Goal: Task Accomplishment & Management: Use online tool/utility

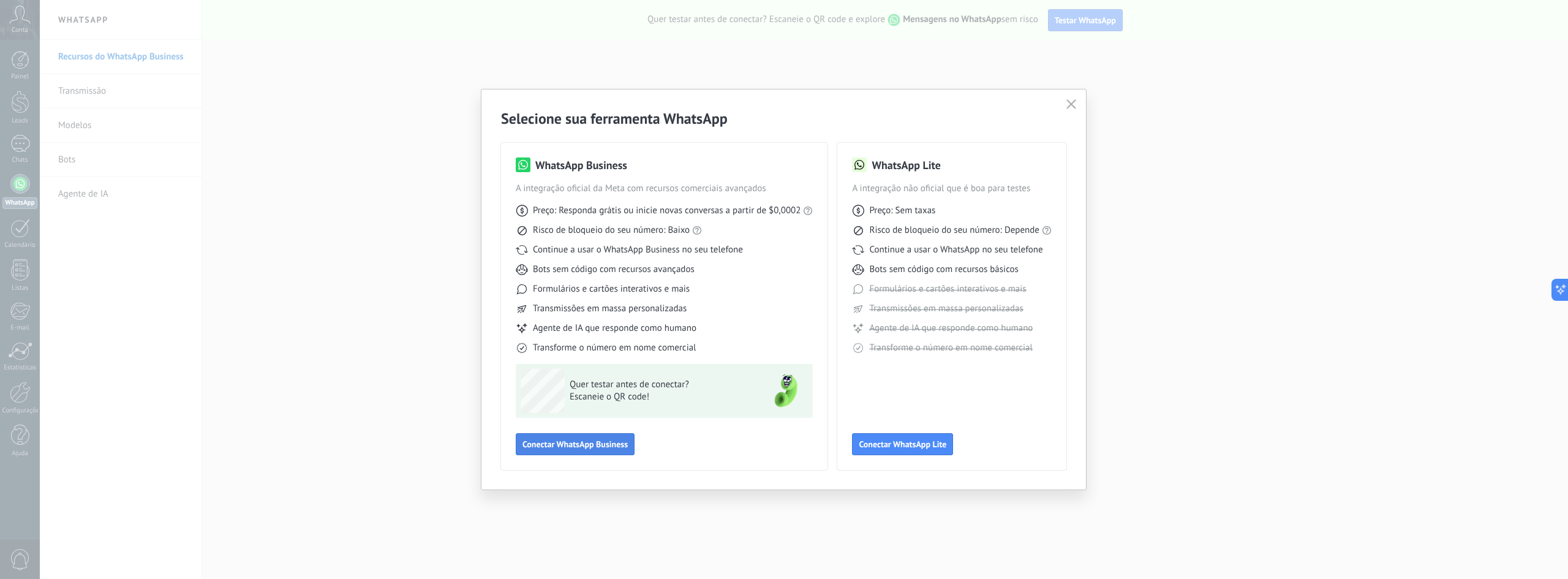
click at [568, 446] on span "Conectar WhatsApp Business" at bounding box center [575, 444] width 106 height 9
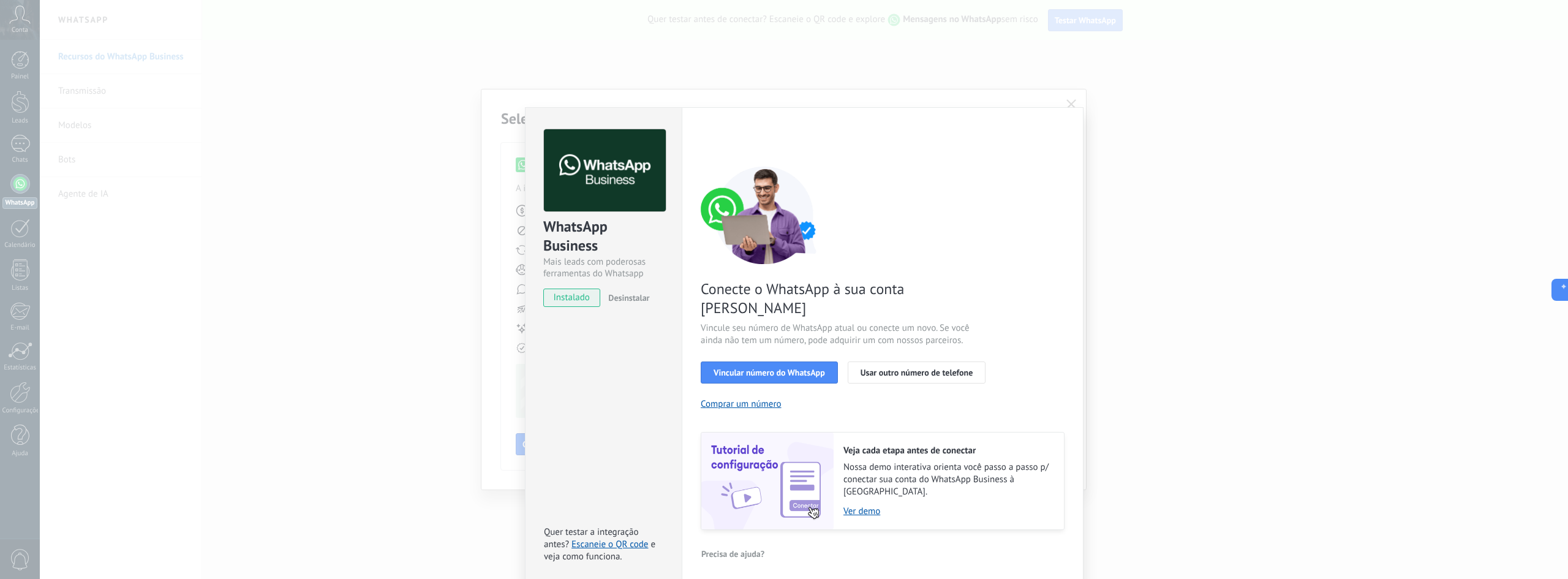
click at [565, 300] on span "instalado" at bounding box center [572, 298] width 56 height 19
click at [790, 369] on span "Vincular número do WhatsApp" at bounding box center [769, 373] width 111 height 9
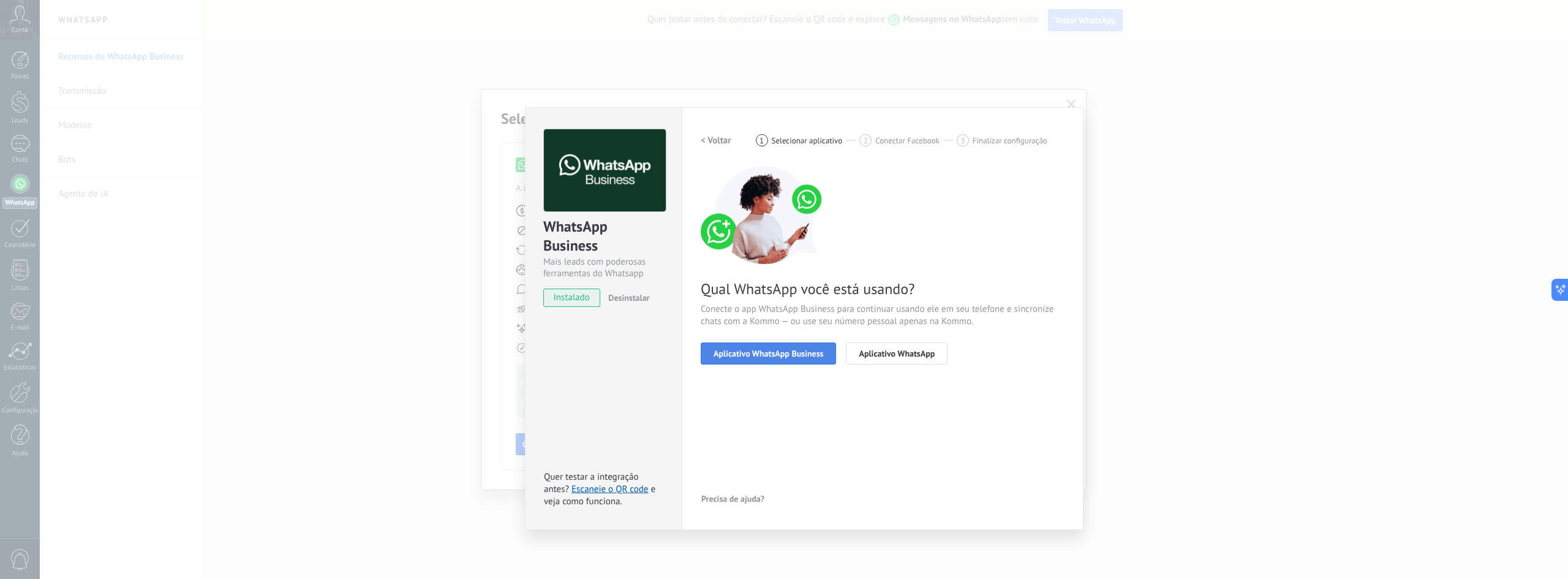
click at [780, 354] on span "Aplicativo WhatsApp Business" at bounding box center [768, 353] width 110 height 9
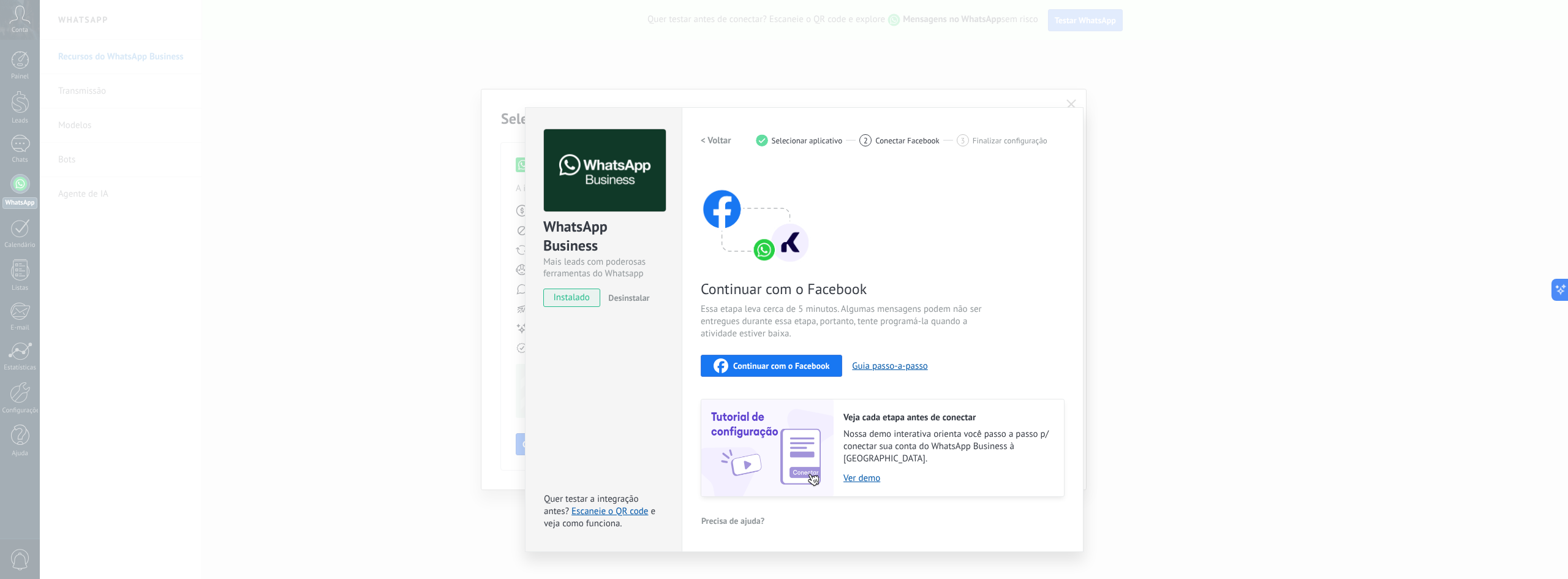
click at [771, 252] on img at bounding box center [755, 215] width 110 height 98
click at [792, 252] on img at bounding box center [755, 215] width 110 height 98
click at [1063, 127] on div "Configurações Autorização This tab logs the users who have granted integration …" at bounding box center [883, 330] width 401 height 445
click at [631, 377] on div "WhatsApp Business Mais leads com poderosas ferramentas do Whatsapp instalado De…" at bounding box center [603, 330] width 157 height 445
click at [643, 410] on div "WhatsApp Business Mais leads com poderosas ferramentas do Whatsapp instalado De…" at bounding box center [603, 330] width 157 height 445
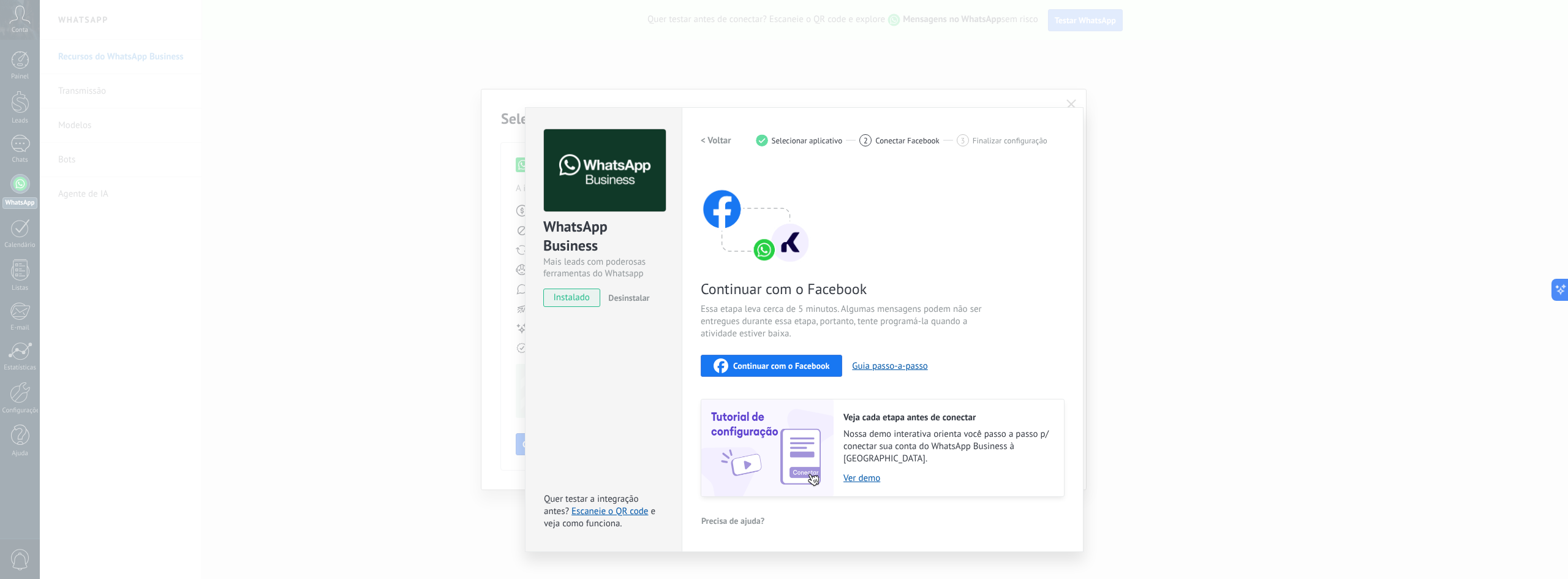
click at [1050, 378] on div "Continuar com o Facebook Essa etapa leva cerca de 5 minutos. Algumas mensagens …" at bounding box center [882, 331] width 364 height 331
drag, startPoint x: 981, startPoint y: 287, endPoint x: 904, endPoint y: 257, distance: 82.6
click at [975, 282] on span "Continuar com o Facebook" at bounding box center [846, 289] width 292 height 19
click at [714, 141] on h2 "< Voltar" at bounding box center [716, 140] width 31 height 11
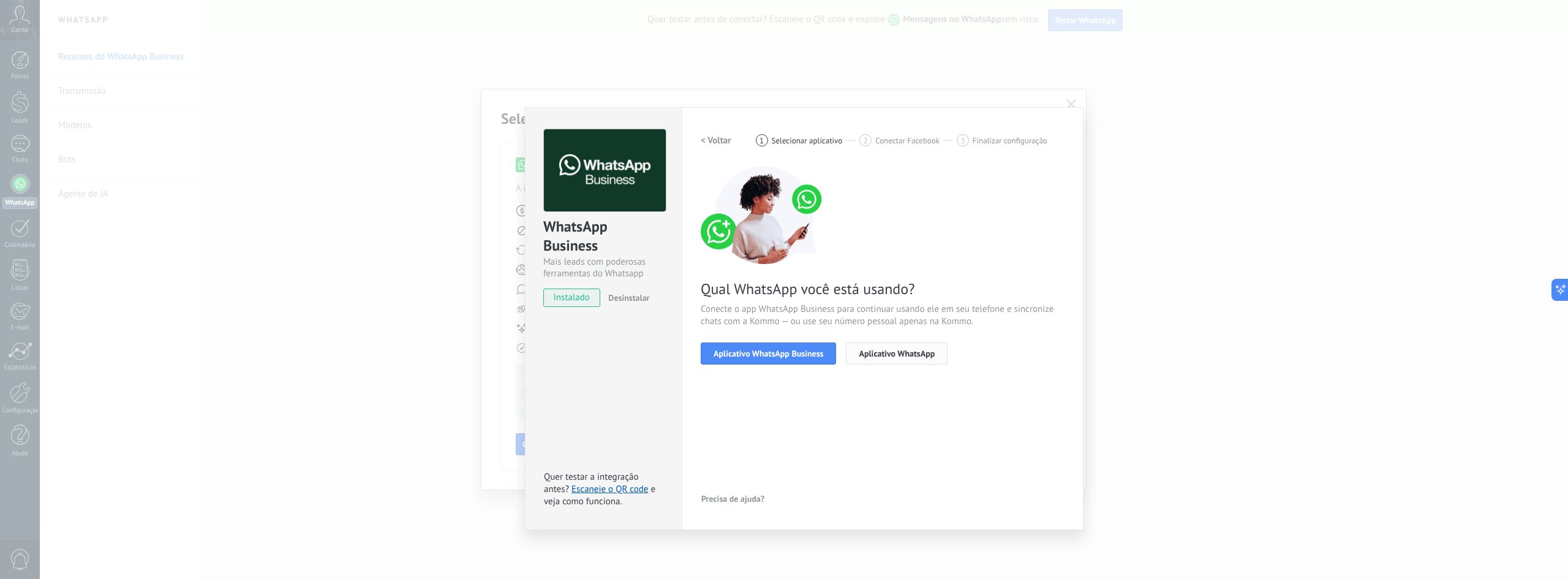
click at [876, 358] on span "Aplicativo WhatsApp" at bounding box center [896, 353] width 76 height 9
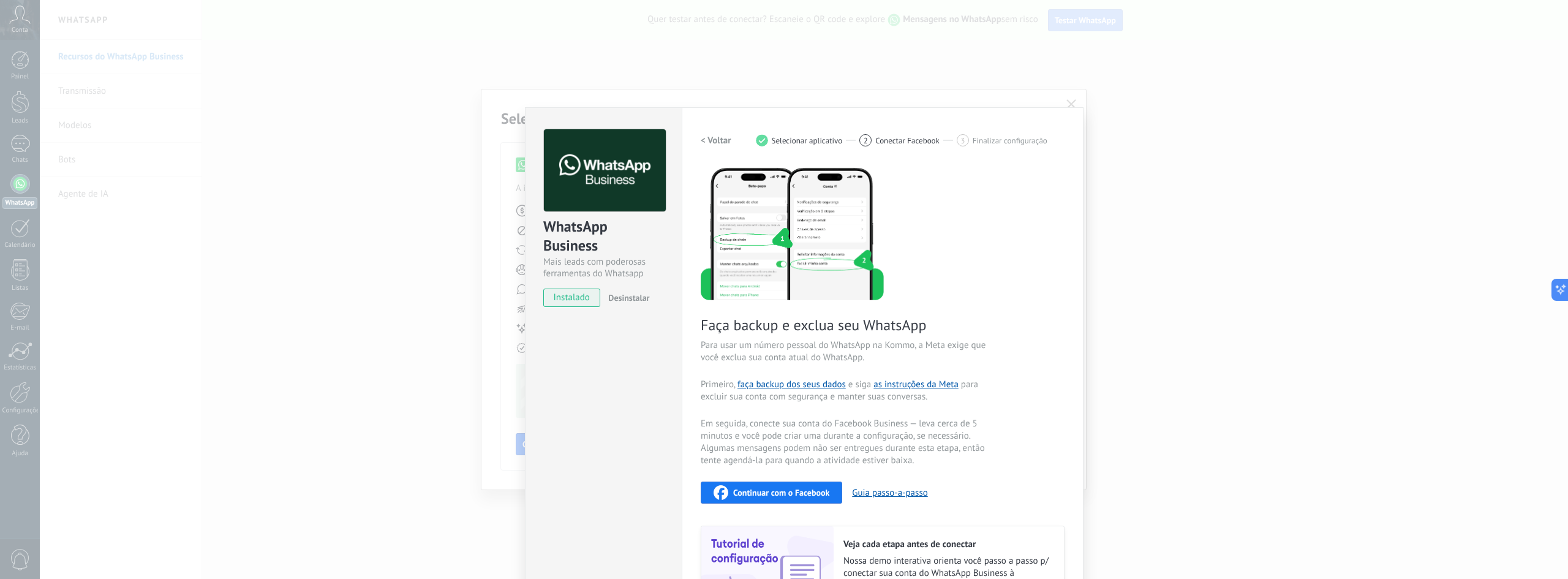
click at [722, 139] on h2 "< Voltar" at bounding box center [716, 140] width 31 height 11
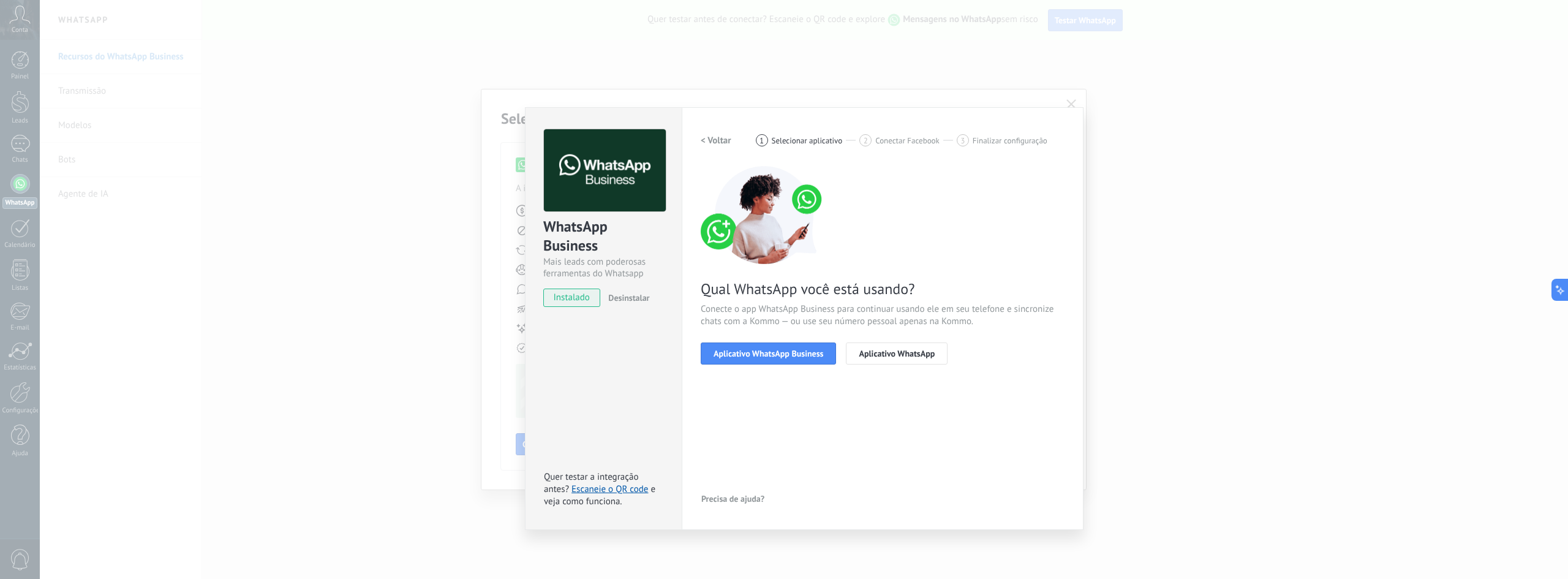
click at [722, 139] on h2 "< Voltar" at bounding box center [716, 140] width 31 height 11
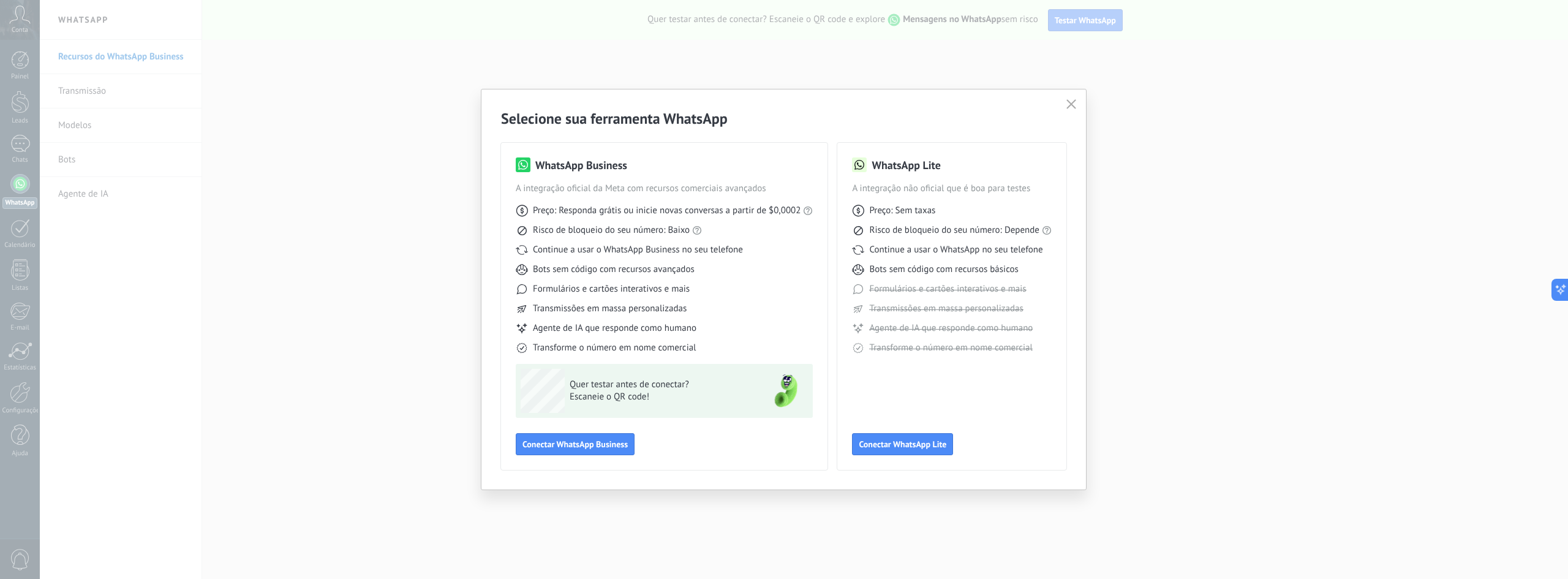
click at [1074, 106] on icon "button" at bounding box center [1071, 104] width 10 height 10
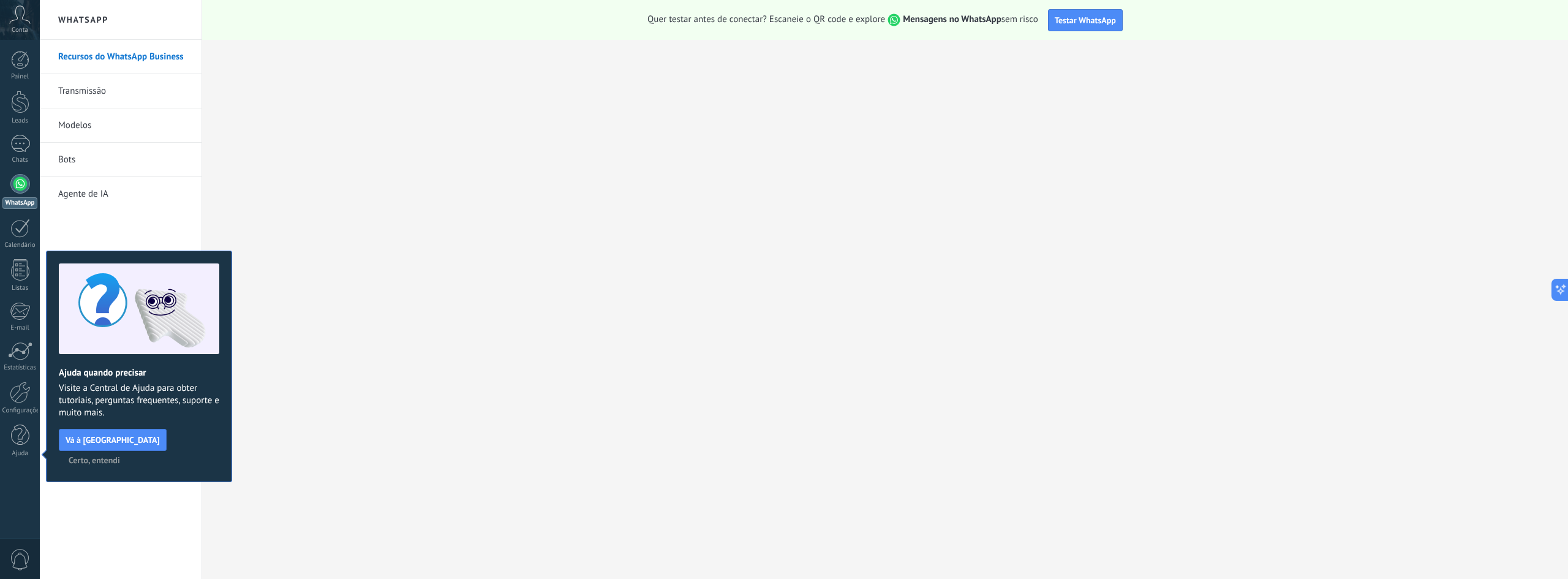
click at [120, 456] on span "Certo, entendi" at bounding box center [94, 460] width 52 height 9
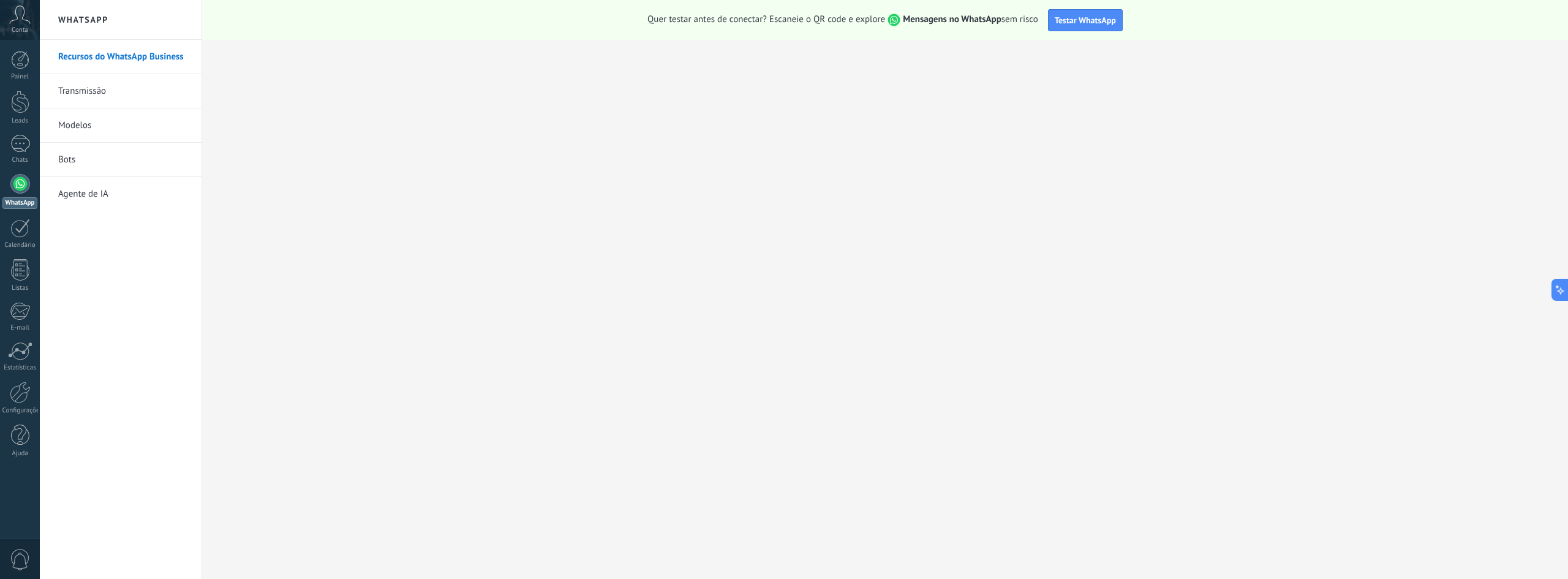
click at [18, 185] on div at bounding box center [20, 184] width 19 height 19
click at [17, 21] on icon at bounding box center [19, 15] width 22 height 19
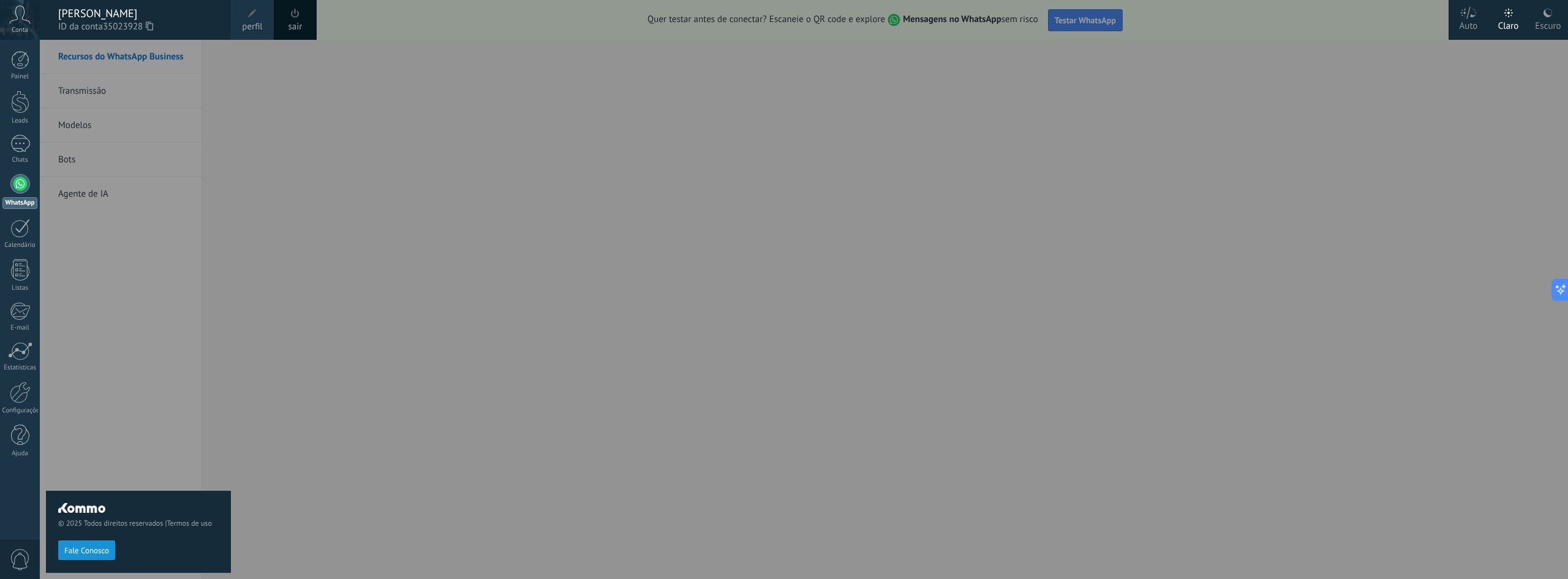
click at [1425, 166] on div at bounding box center [823, 290] width 1568 height 579
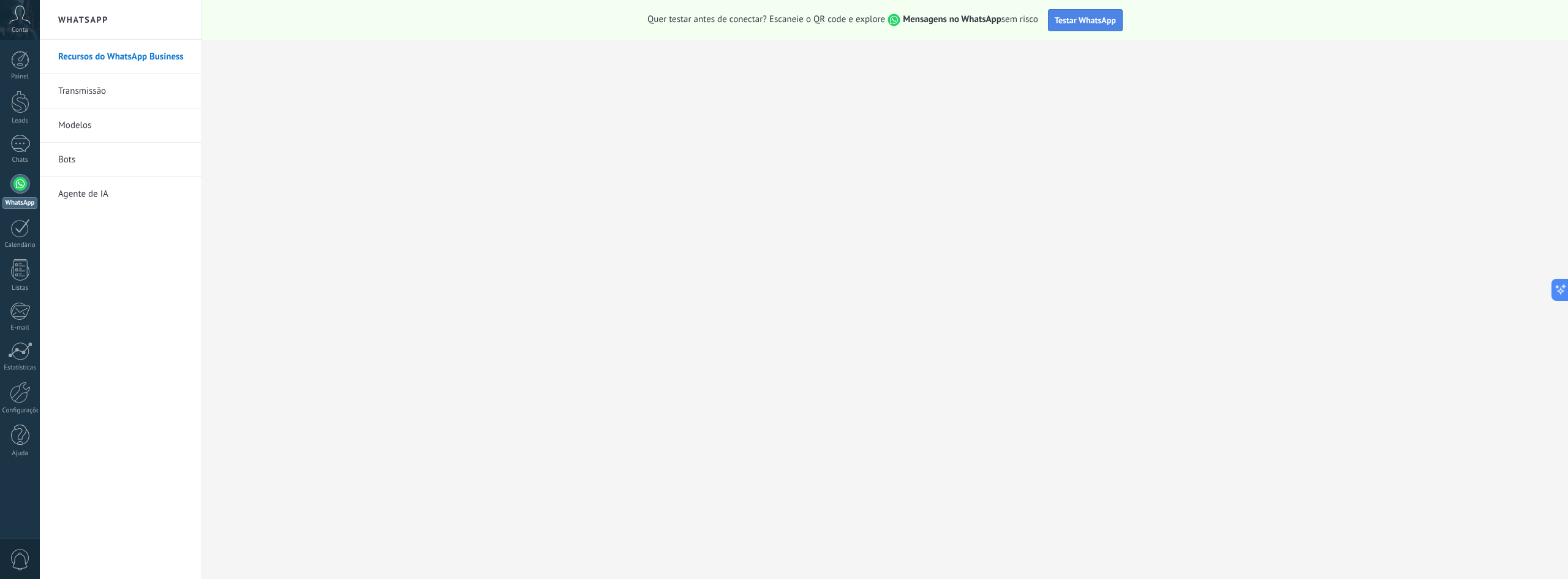
click at [1094, 18] on span "Testar WhatsApp" at bounding box center [1085, 20] width 61 height 11
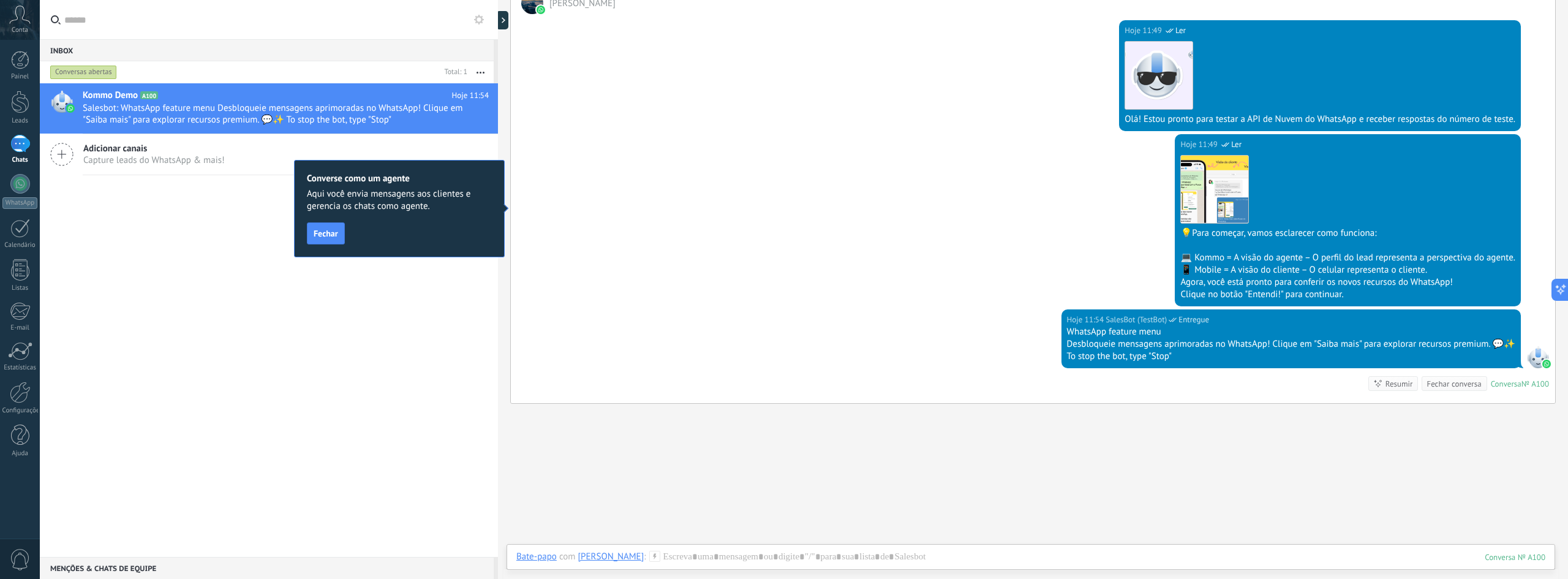
scroll to position [258, 0]
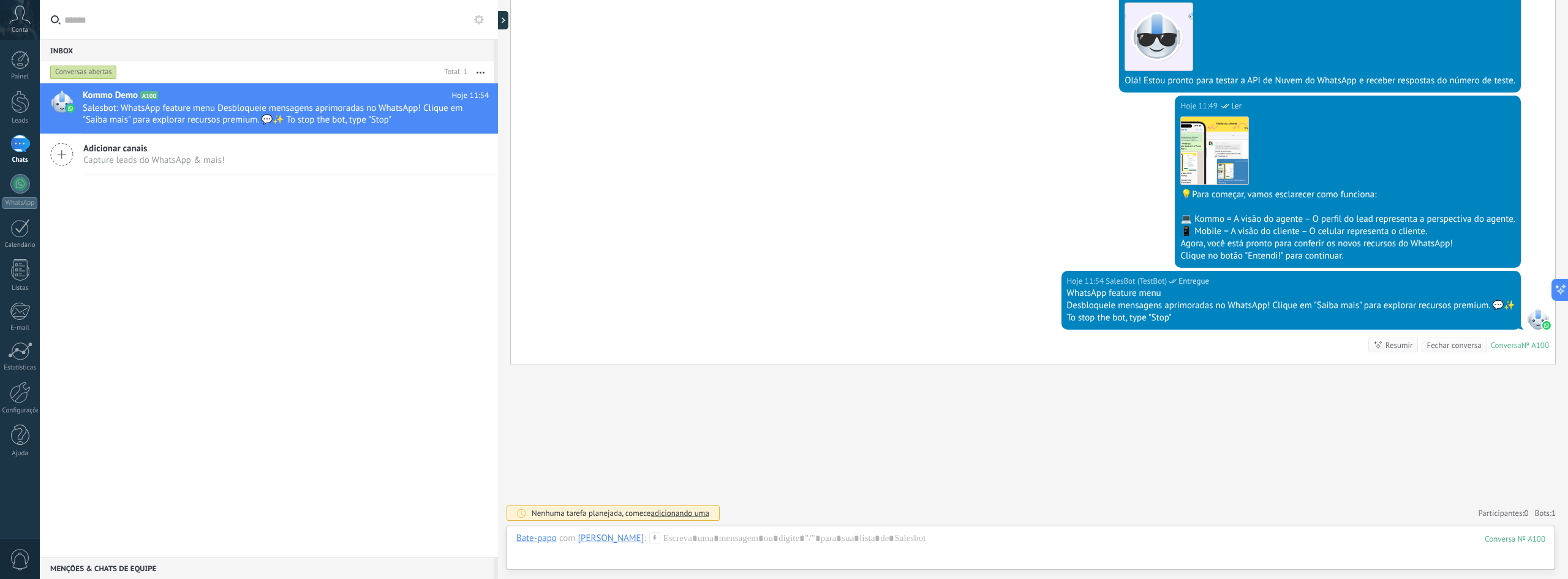
click at [1257, 254] on div "Clique no botão "Entendi!" para continuar." at bounding box center [1348, 256] width 335 height 12
click at [1312, 260] on div "Clique no botão "Entendi!" para continuar." at bounding box center [1348, 256] width 335 height 12
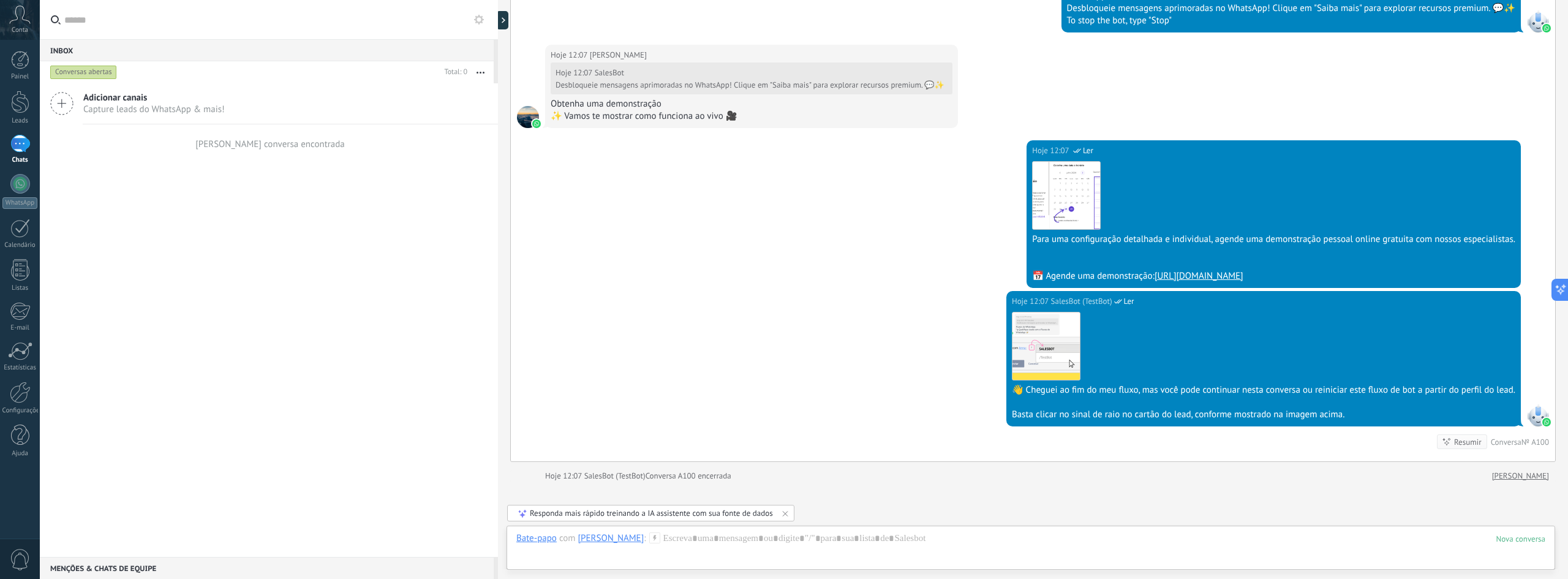
scroll to position [1368, 0]
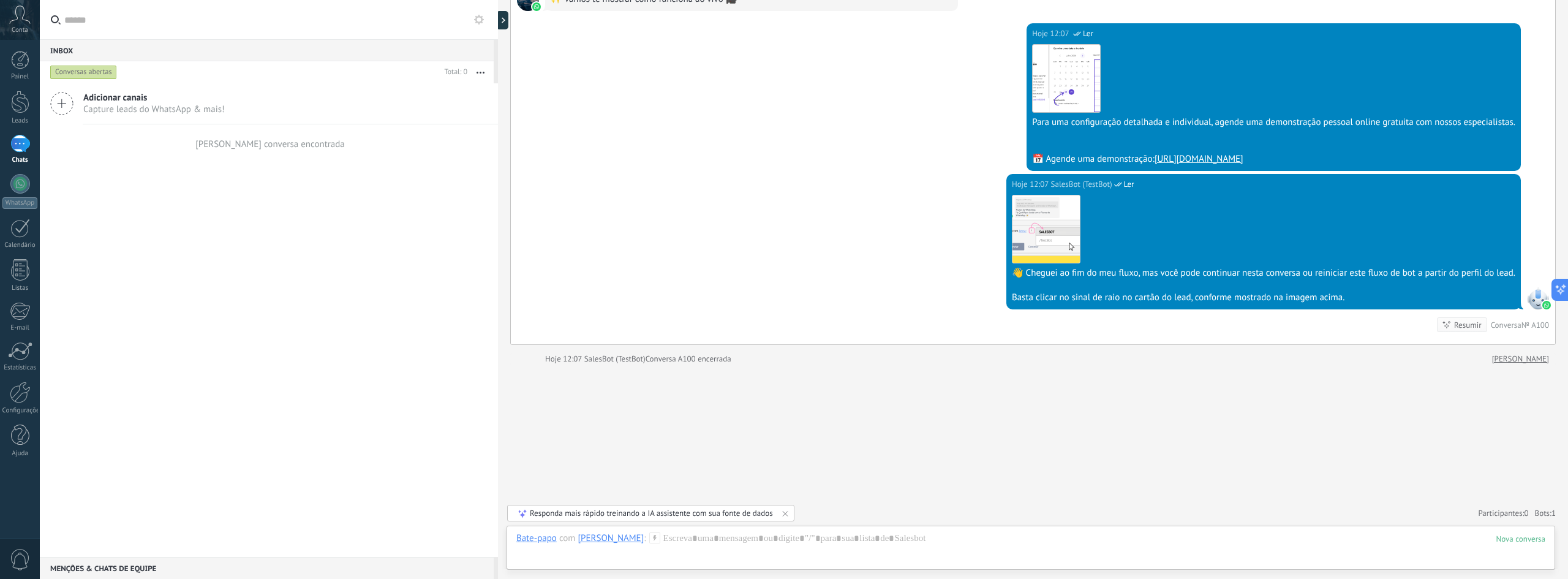
click at [305, 145] on div "[PERSON_NAME] conversa encontrada" at bounding box center [269, 144] width 149 height 11
click at [98, 73] on div "Conversas abertas" at bounding box center [83, 73] width 67 height 15
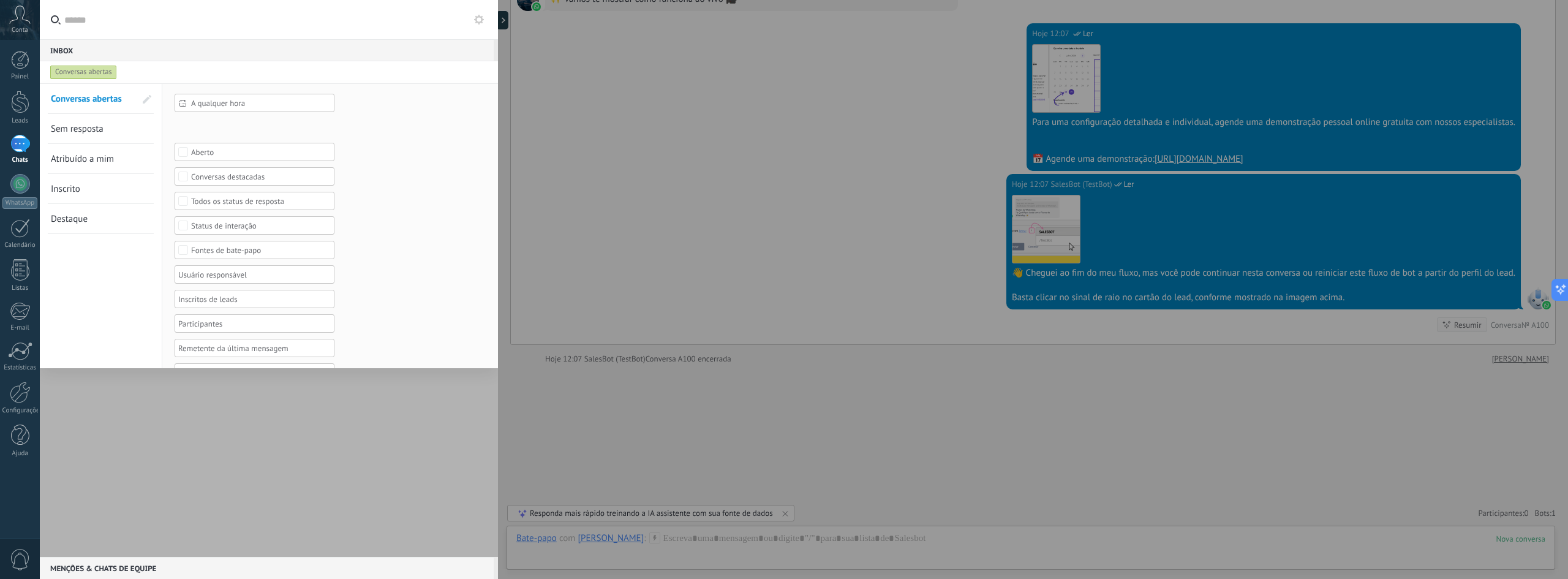
click at [98, 72] on div "Conversas abertas" at bounding box center [83, 73] width 67 height 15
click at [59, 47] on div "Inbox 0" at bounding box center [266, 50] width 454 height 22
click at [148, 439] on div at bounding box center [268, 319] width 458 height 473
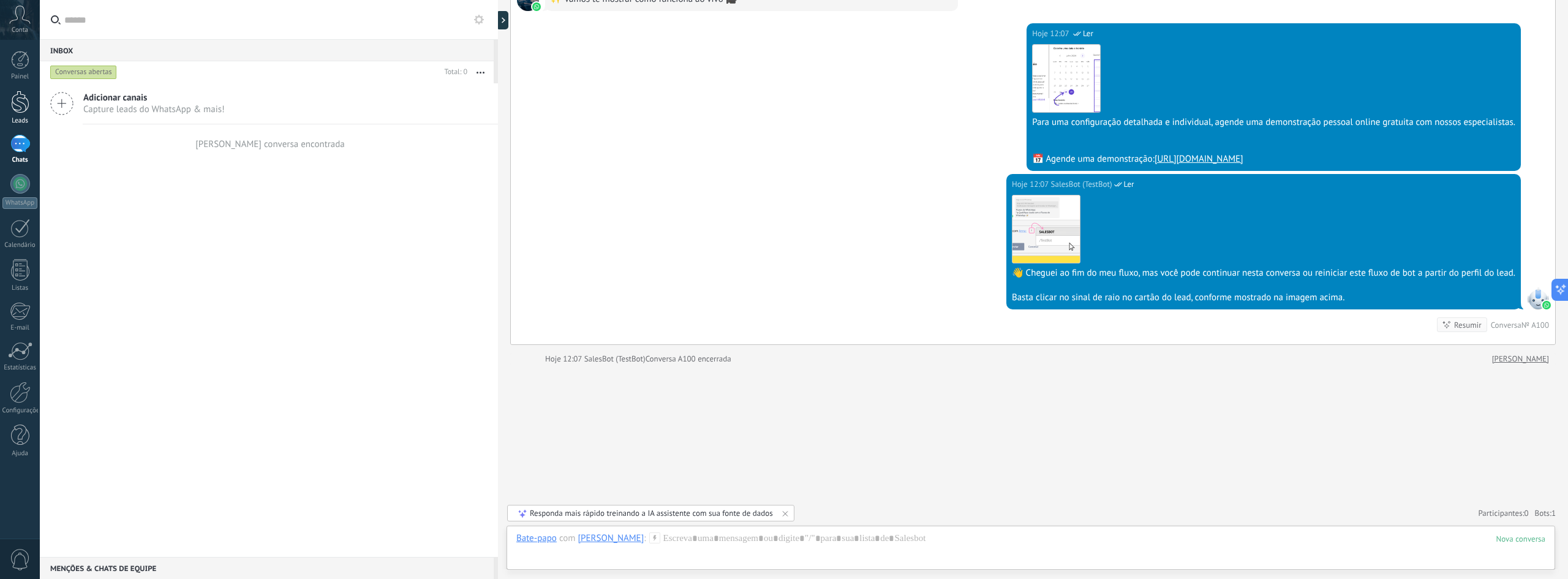
click at [19, 103] on div at bounding box center [20, 102] width 19 height 23
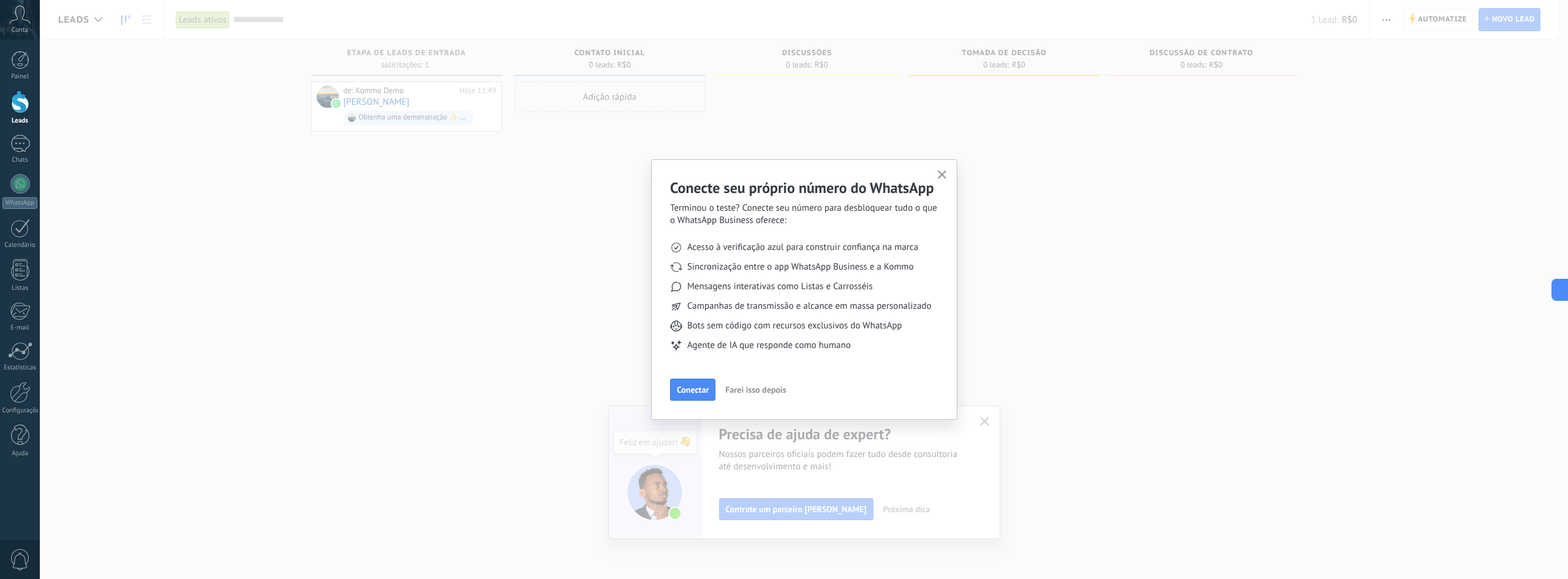
click at [741, 389] on span "Farei isso depois" at bounding box center [755, 389] width 60 height 9
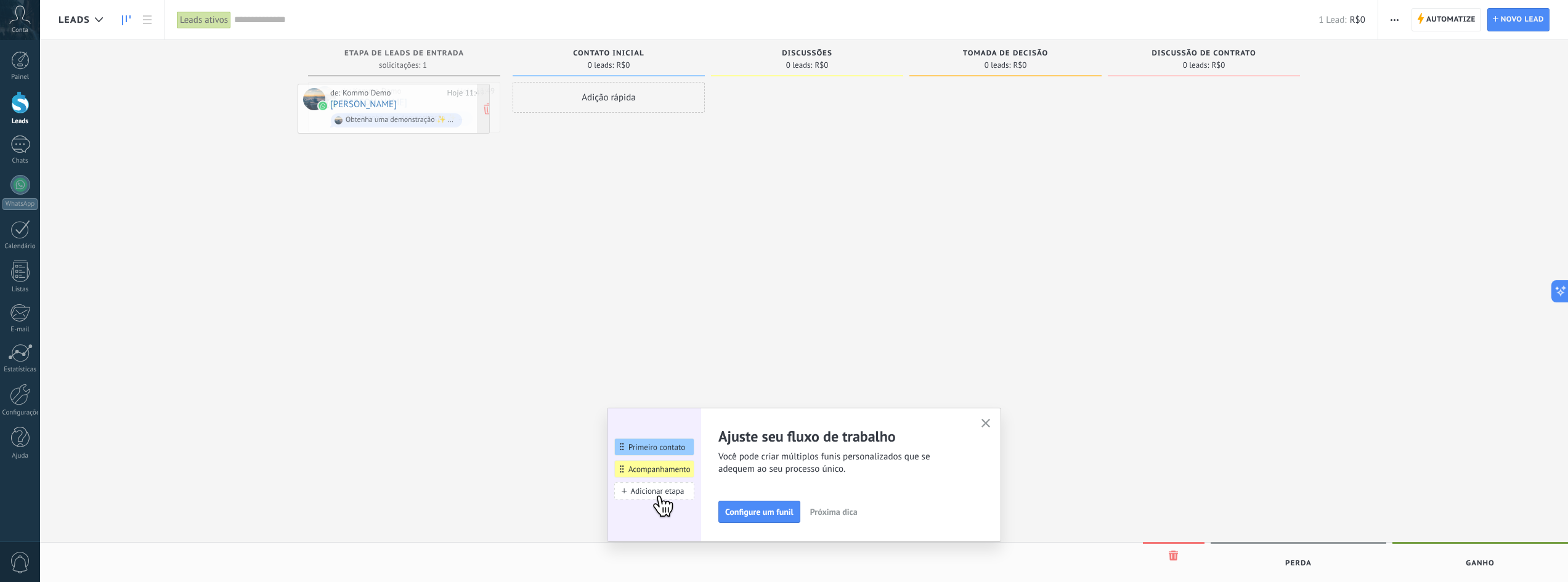
drag, startPoint x: 423, startPoint y: 99, endPoint x: 399, endPoint y: 99, distance: 24.0
click at [421, 92] on div "de: Kommo Demo" at bounding box center [396, 91] width 113 height 10
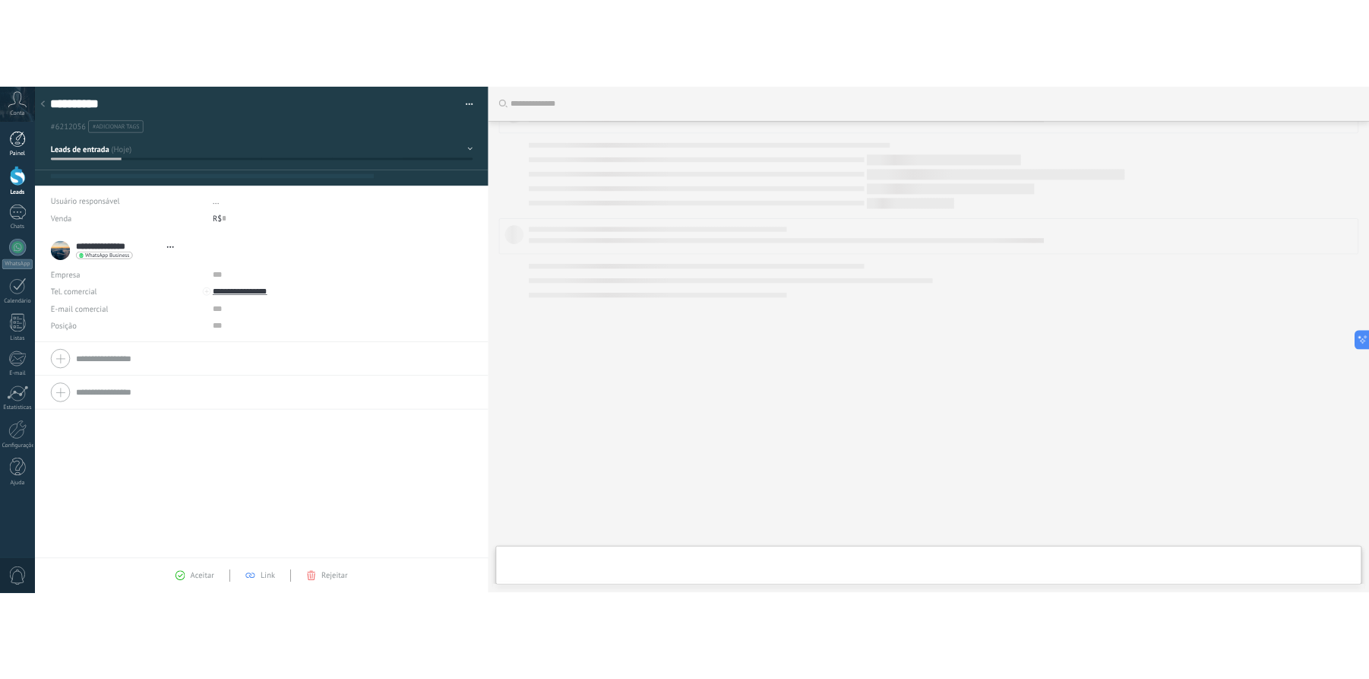
scroll to position [23, 0]
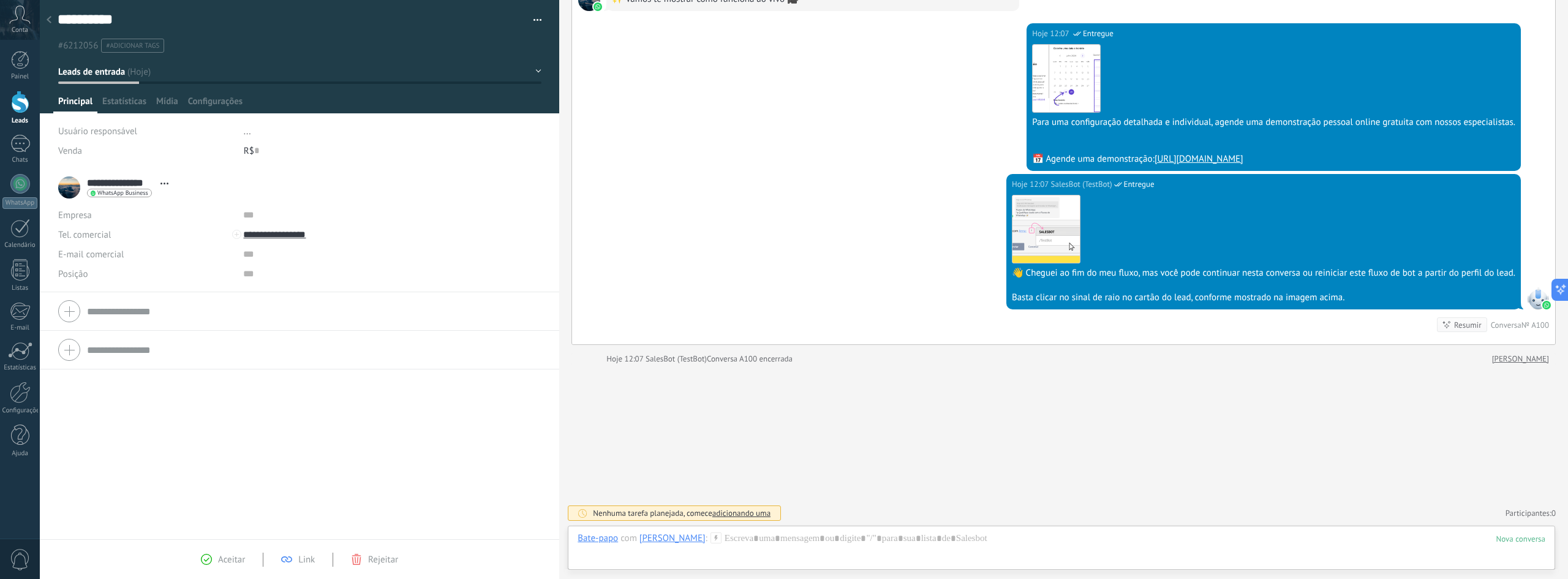
click at [68, 187] on div "**********" at bounding box center [116, 188] width 116 height 31
click at [73, 185] on div "**********" at bounding box center [116, 188] width 116 height 31
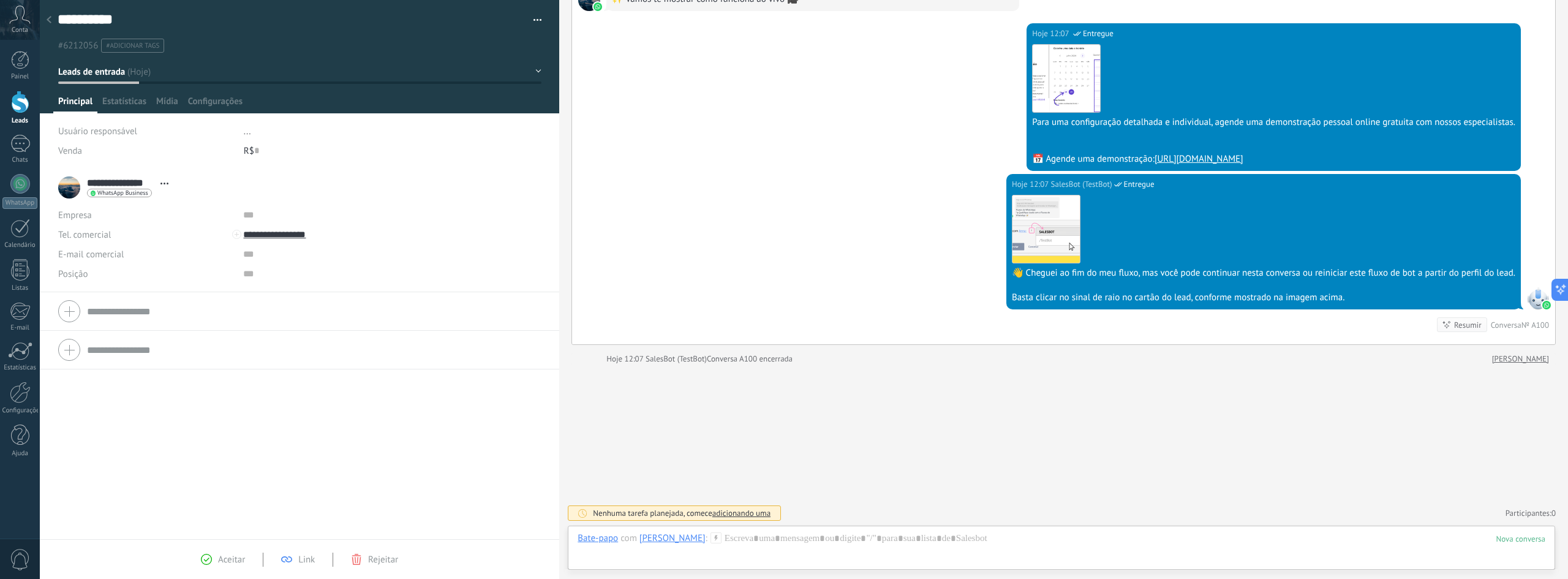
click at [259, 456] on div "**********" at bounding box center [299, 373] width 519 height 410
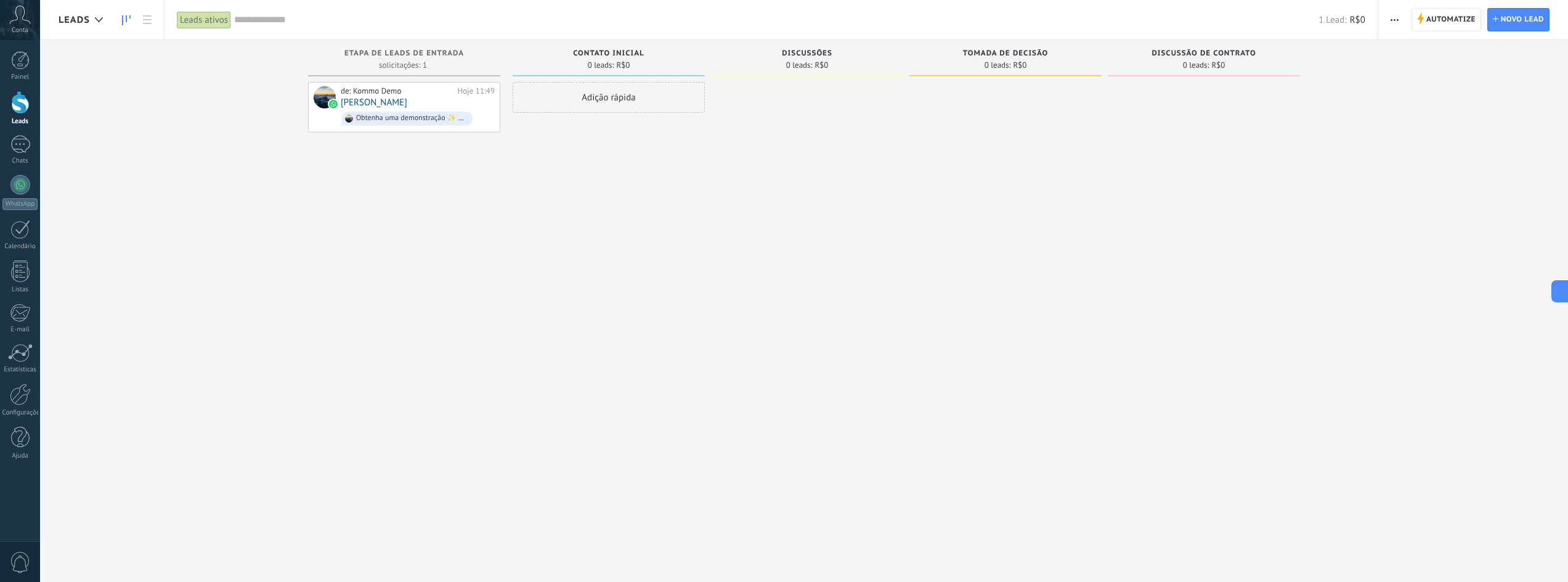
type textarea "**********"
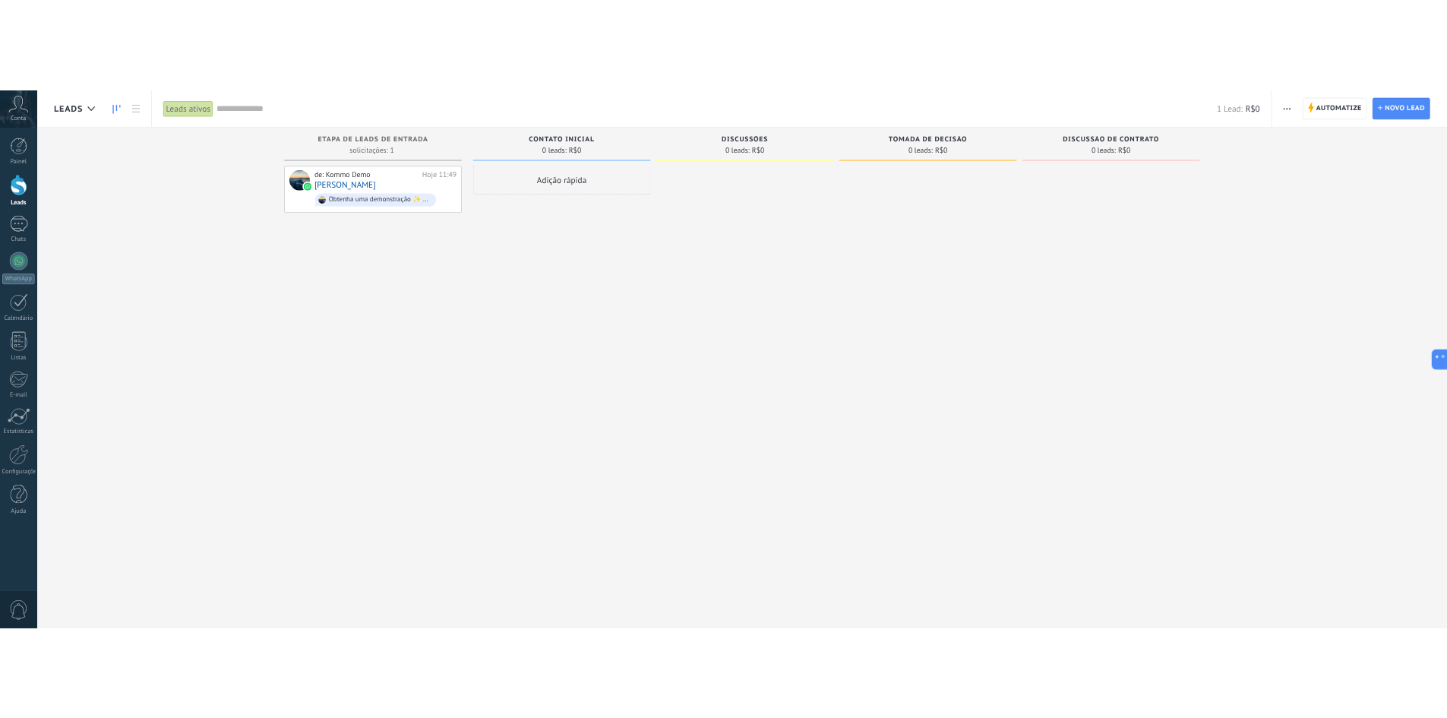
scroll to position [14, 0]
